Goal: Obtain resource: Download file/media

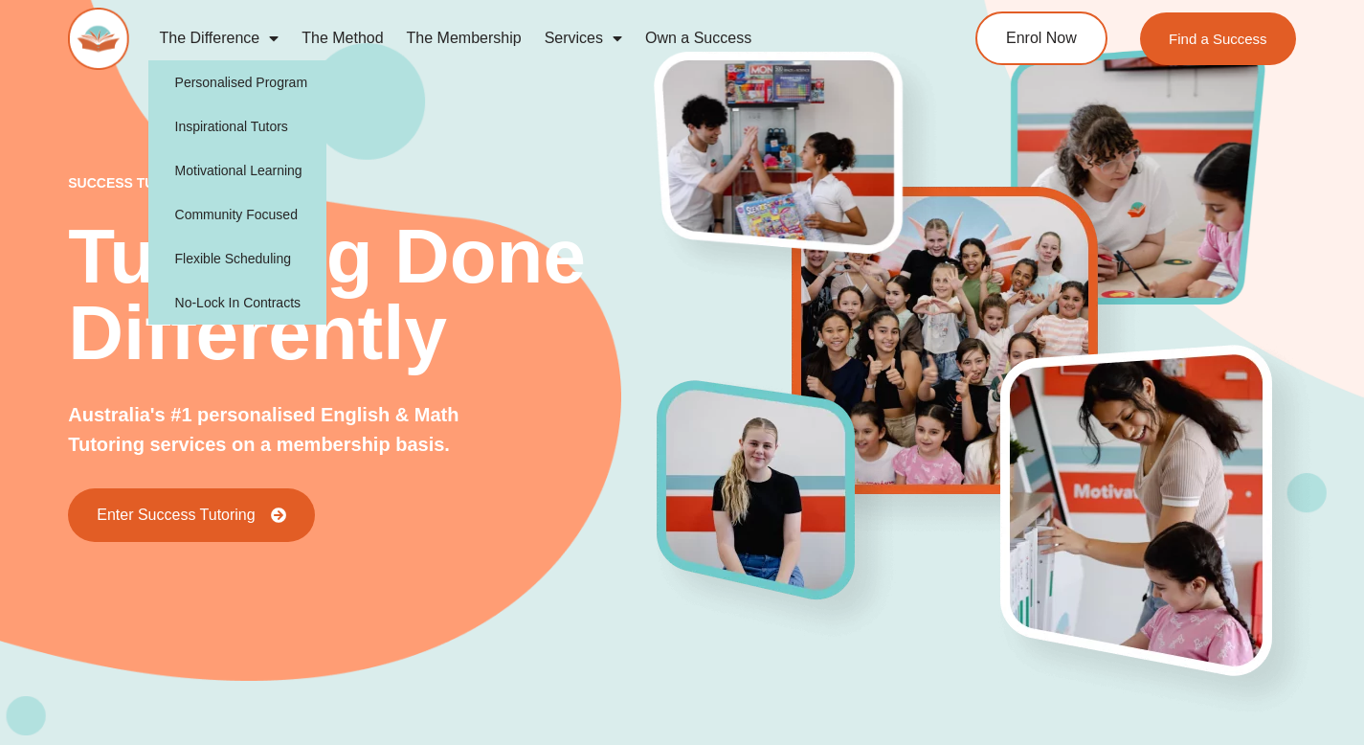
click at [222, 34] on link "The Difference" at bounding box center [219, 38] width 143 height 44
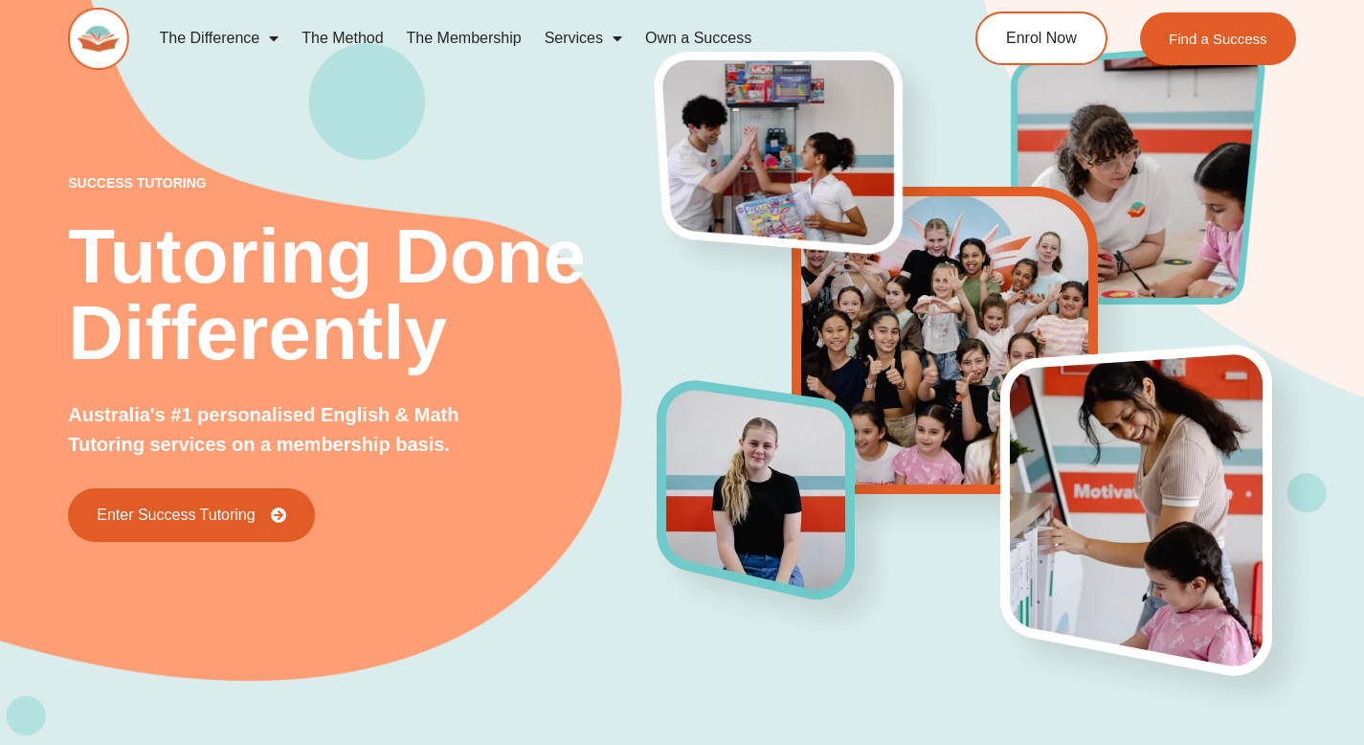
click at [222, 34] on link "The Difference" at bounding box center [219, 38] width 143 height 44
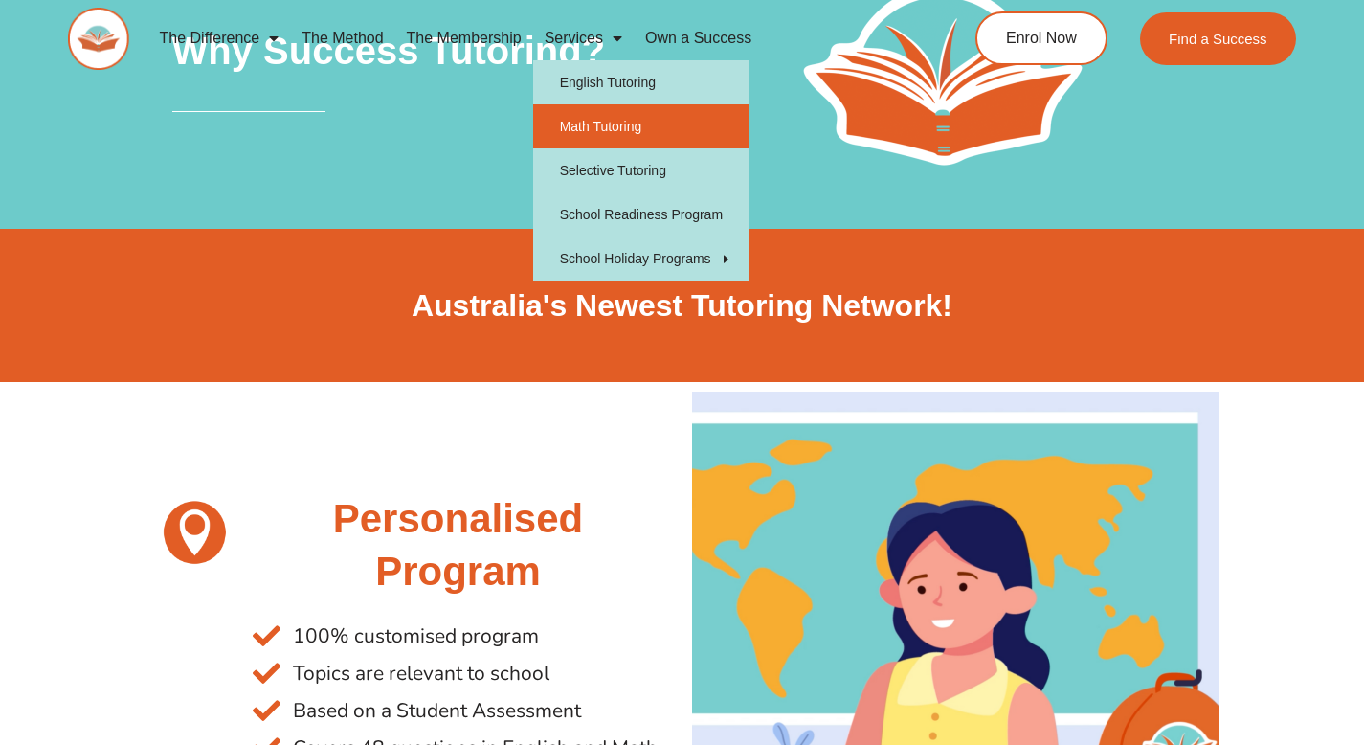
click at [588, 128] on link "Math Tutoring" at bounding box center [640, 126] width 215 height 44
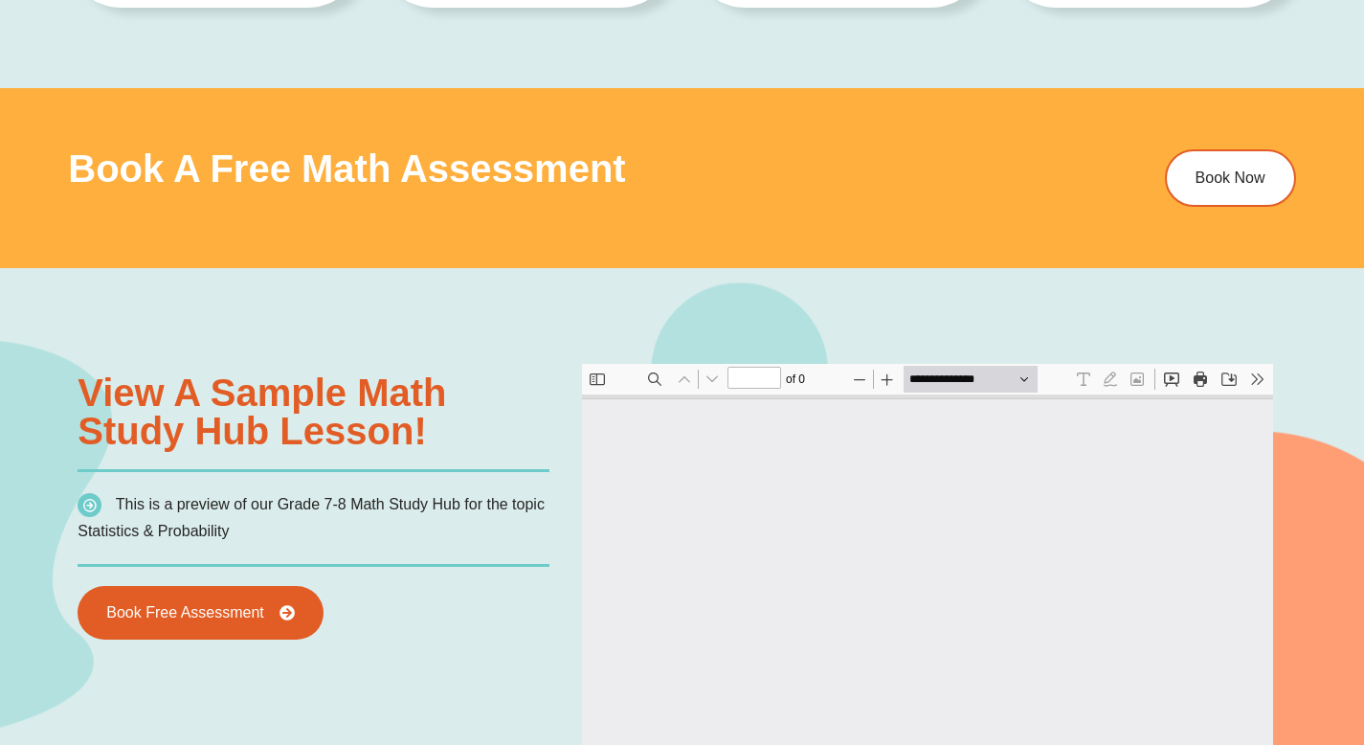
type input "*"
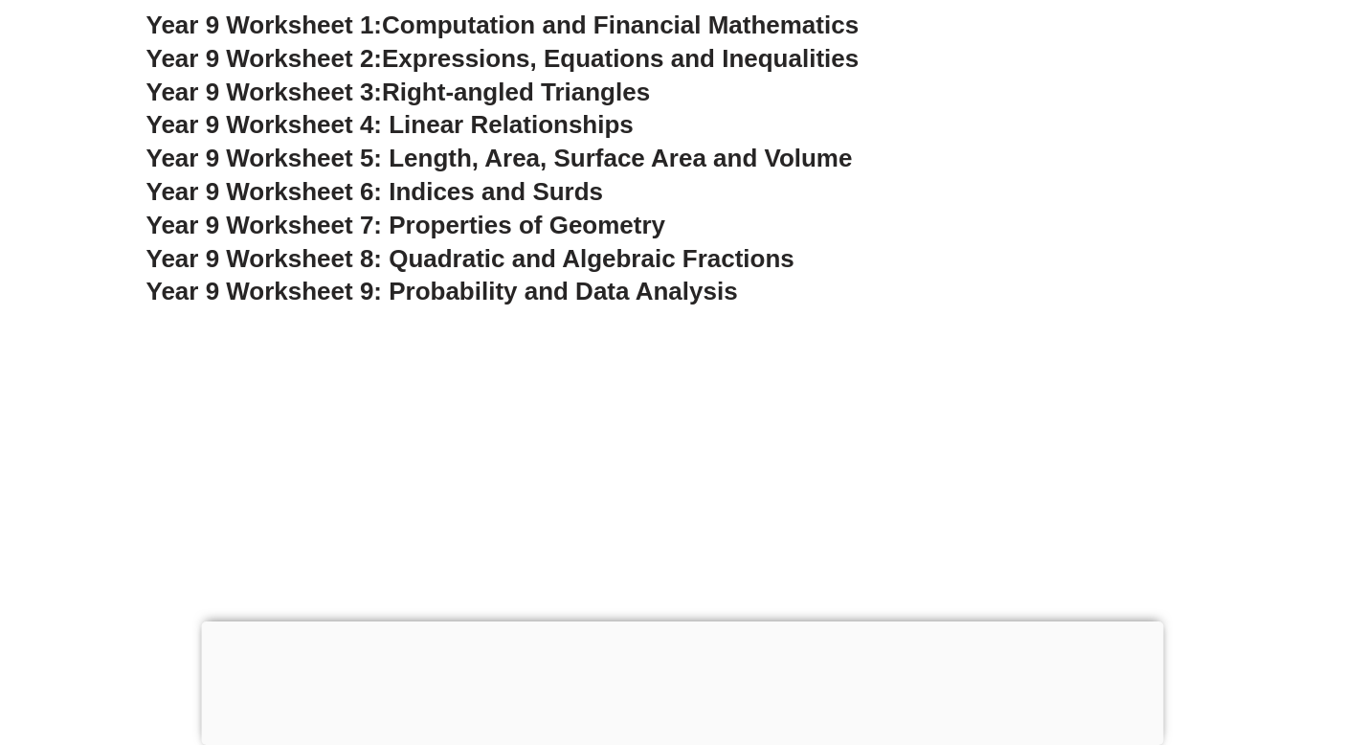
scroll to position [6700, 0]
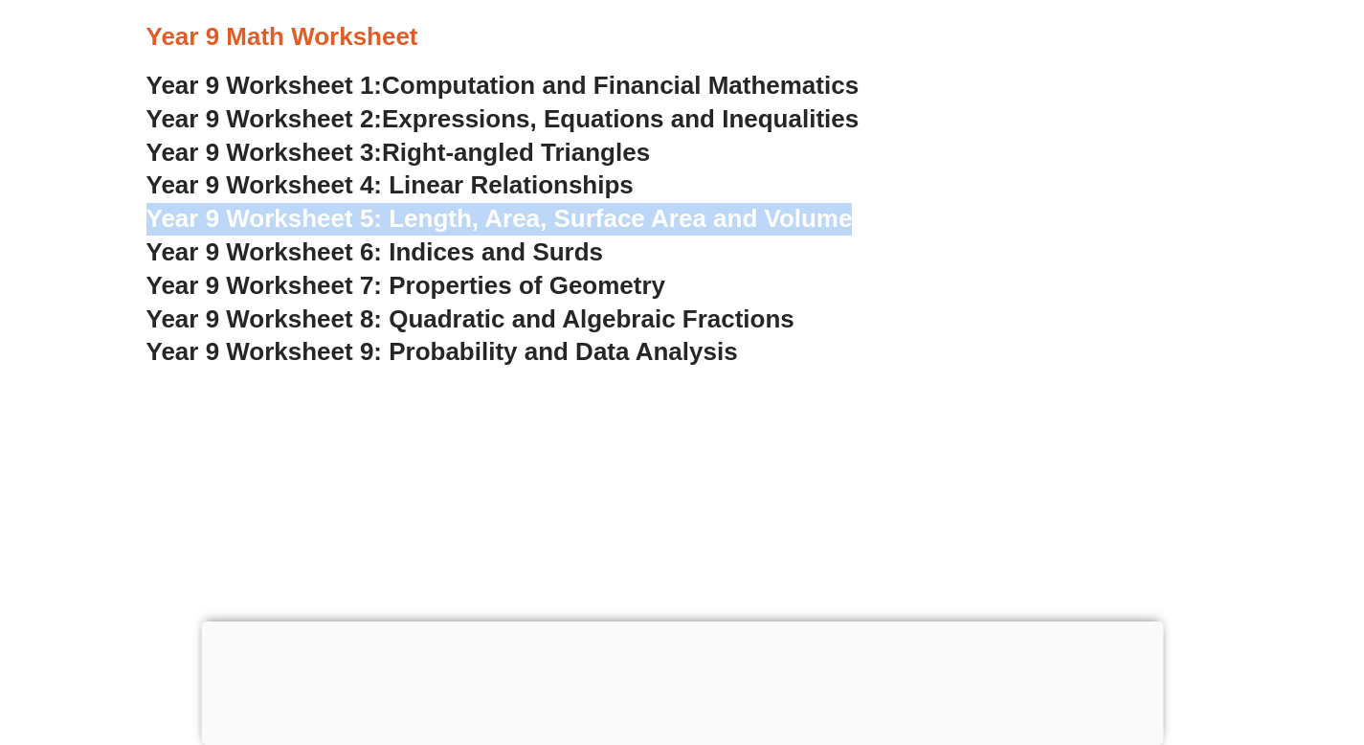
click at [480, 182] on span "Year 9 Worksheet 4: Linear Relationships" at bounding box center [389, 184] width 487 height 29
